Goal: Information Seeking & Learning: Learn about a topic

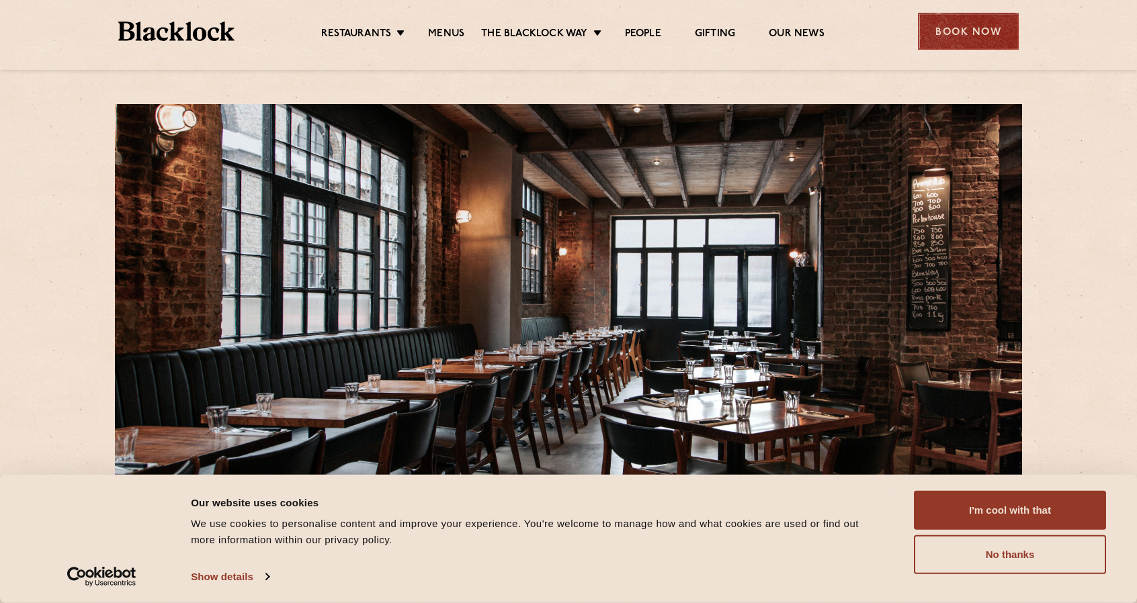
click at [1003, 33] on div "Book Now" at bounding box center [968, 31] width 101 height 37
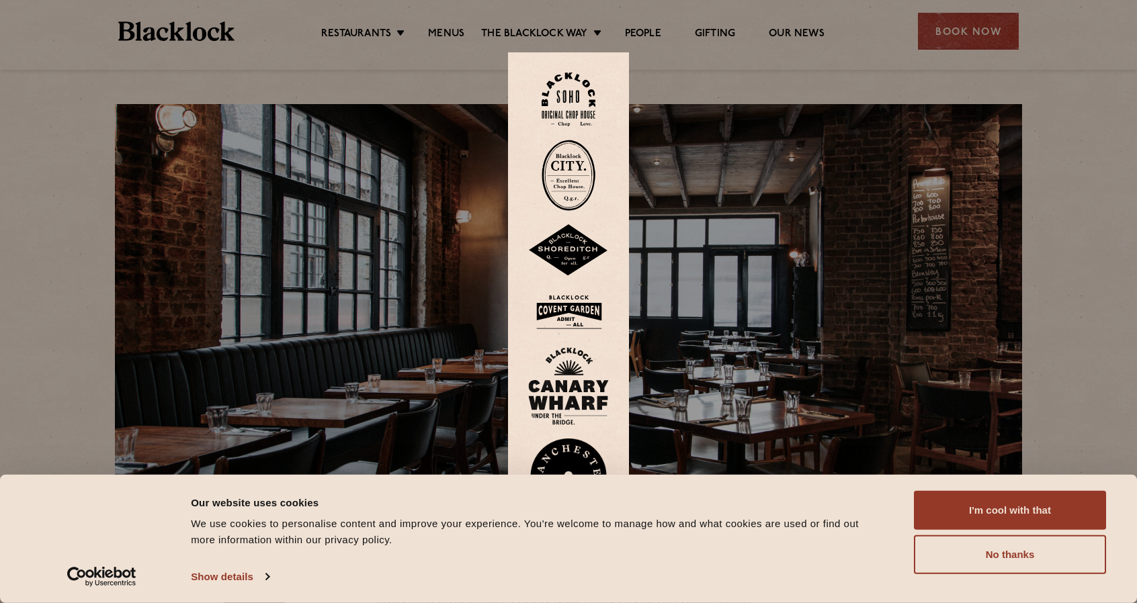
click at [575, 252] on img at bounding box center [568, 250] width 81 height 52
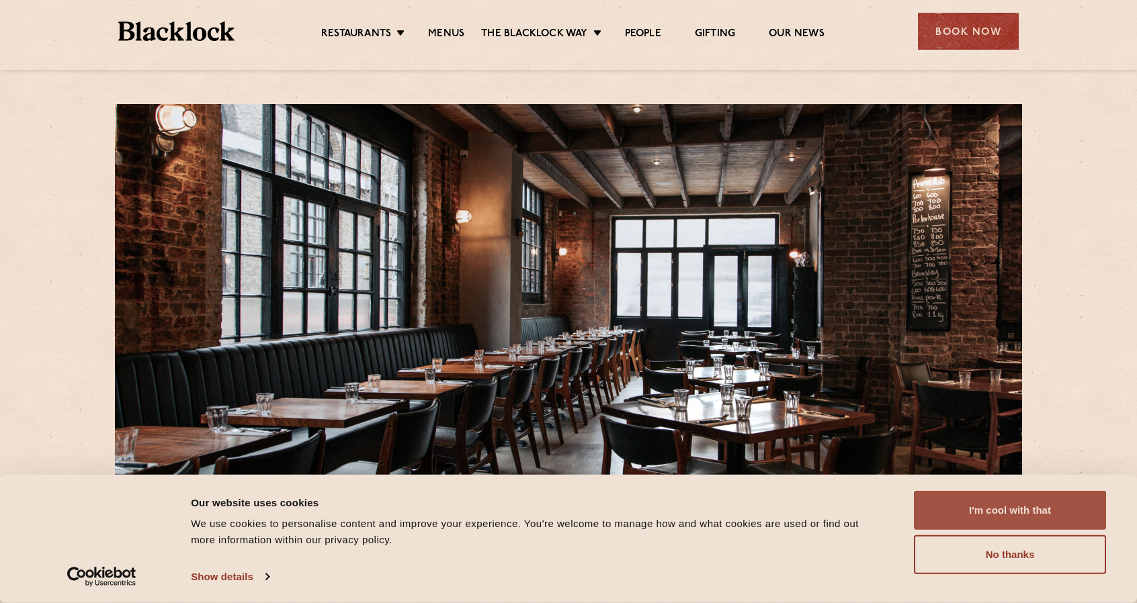
click at [992, 511] on button "I'm cool with that" at bounding box center [1010, 510] width 192 height 39
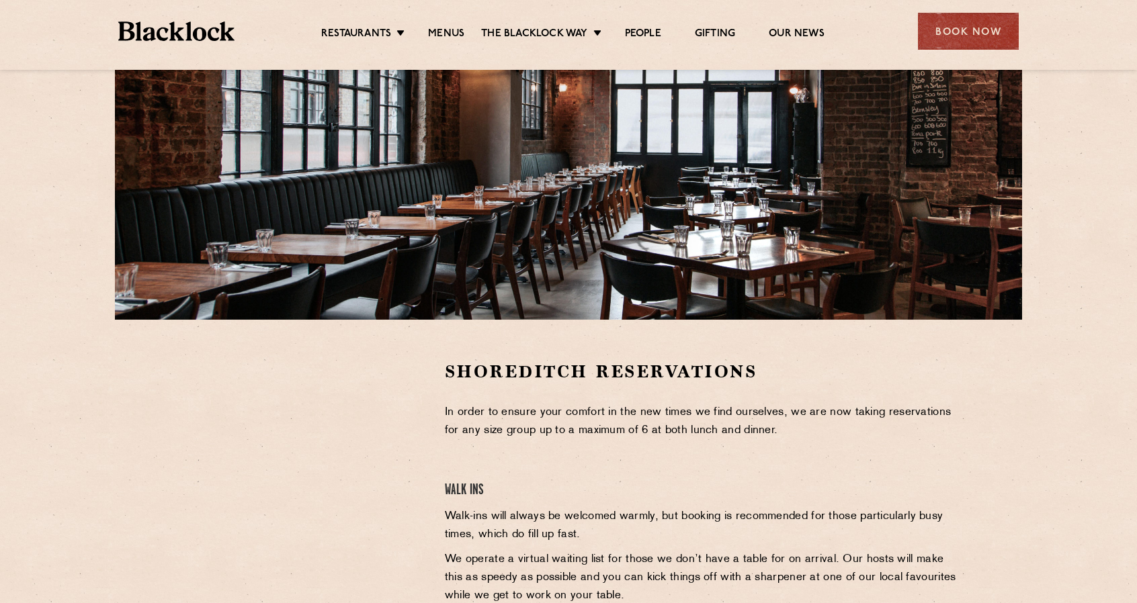
scroll to position [336, 0]
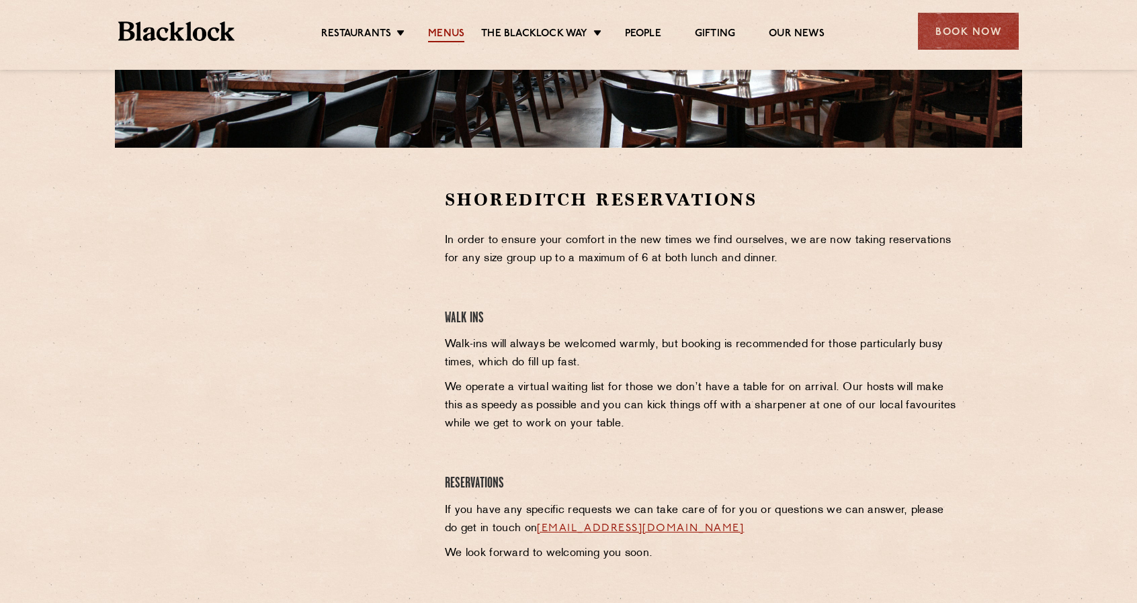
click at [448, 30] on link "Menus" at bounding box center [446, 35] width 36 height 15
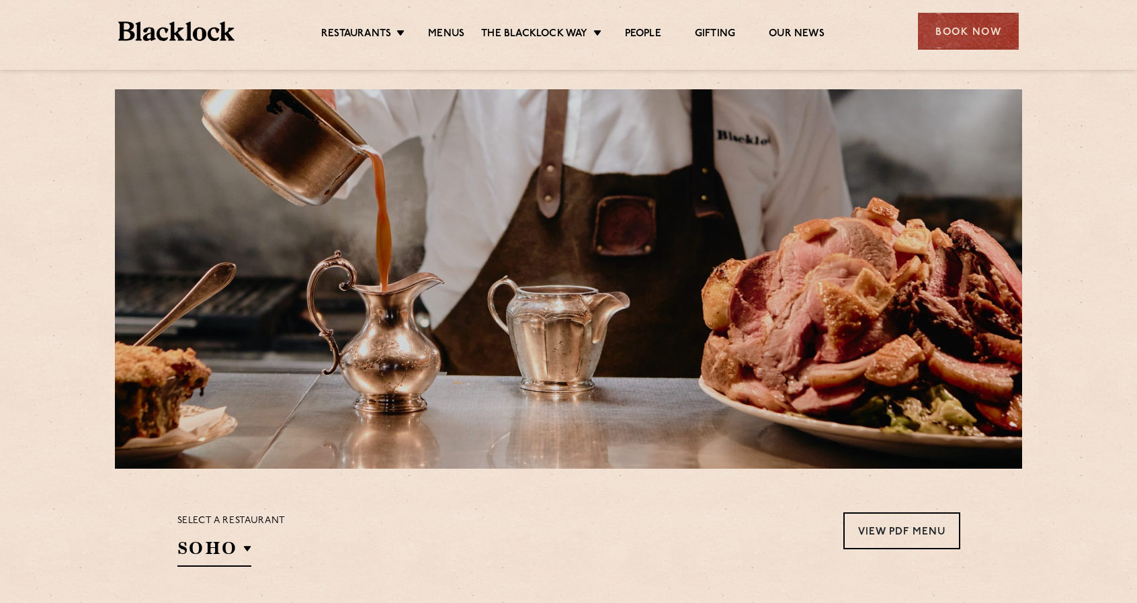
scroll to position [269, 0]
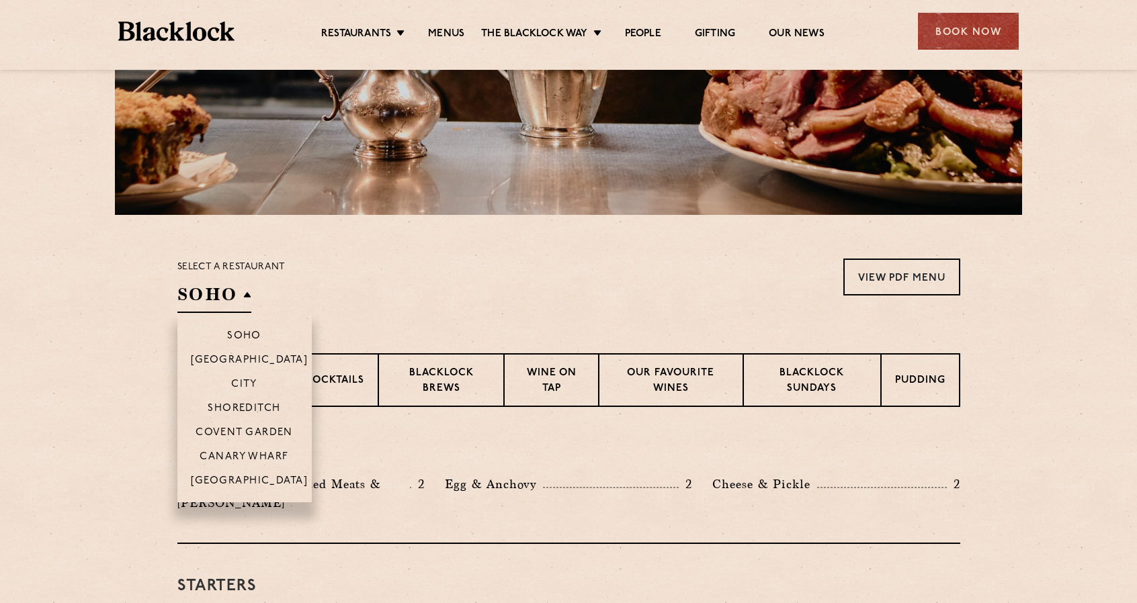
click at [235, 300] on h2 "SOHO" at bounding box center [214, 298] width 74 height 30
click at [239, 412] on p "Shoreditch" at bounding box center [244, 409] width 73 height 13
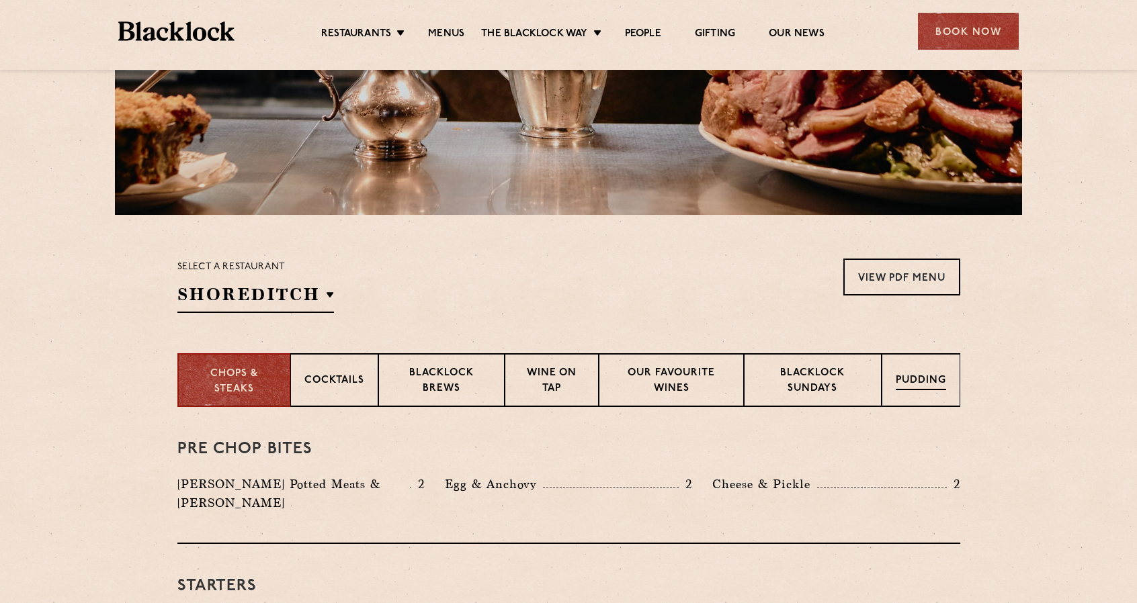
click at [939, 379] on p "Pudding" at bounding box center [921, 382] width 50 height 17
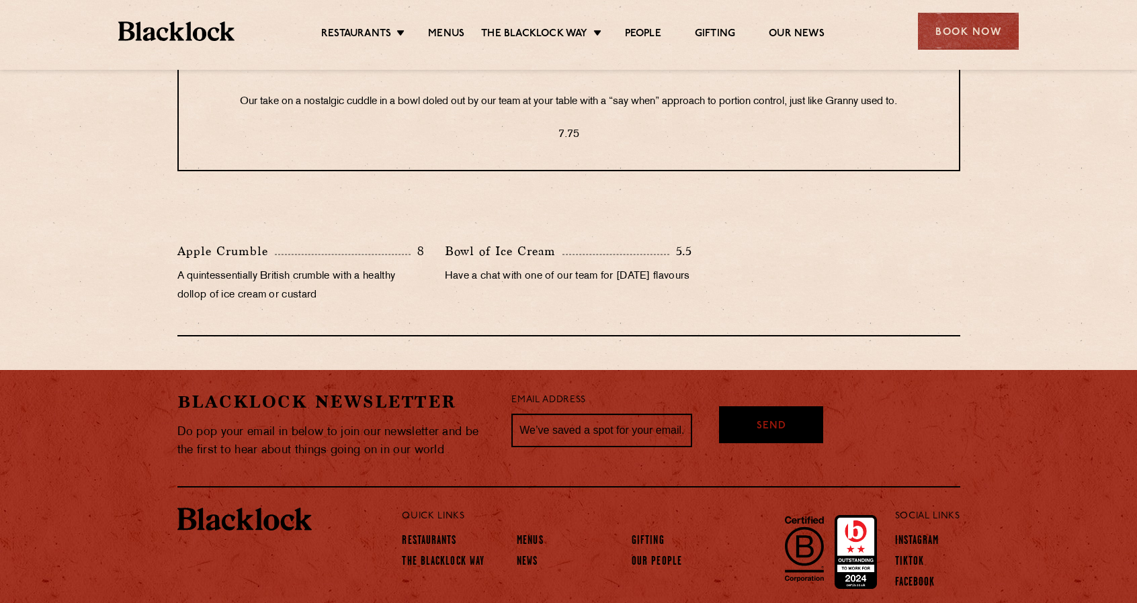
scroll to position [672, 0]
